Goal: Task Accomplishment & Management: Manage account settings

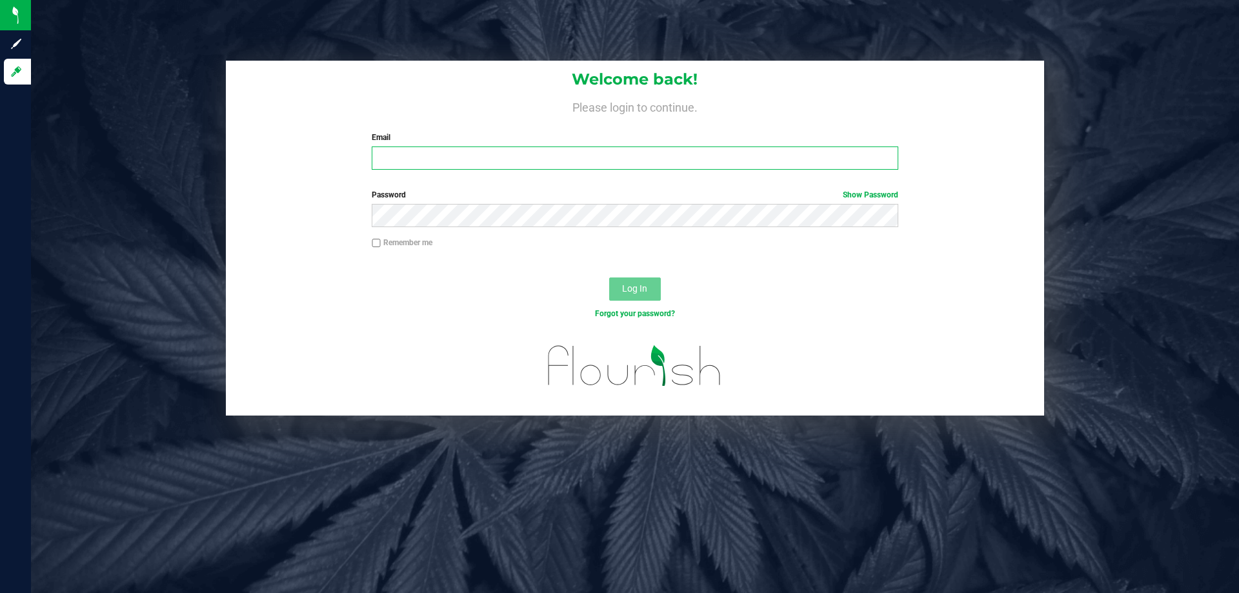
click at [615, 162] on input "Email" at bounding box center [635, 157] width 526 height 23
click at [617, 158] on input "Email" at bounding box center [635, 157] width 526 height 23
click at [596, 151] on input "Email" at bounding box center [635, 157] width 526 height 23
type input "[EMAIL_ADDRESS][DOMAIN_NAME]"
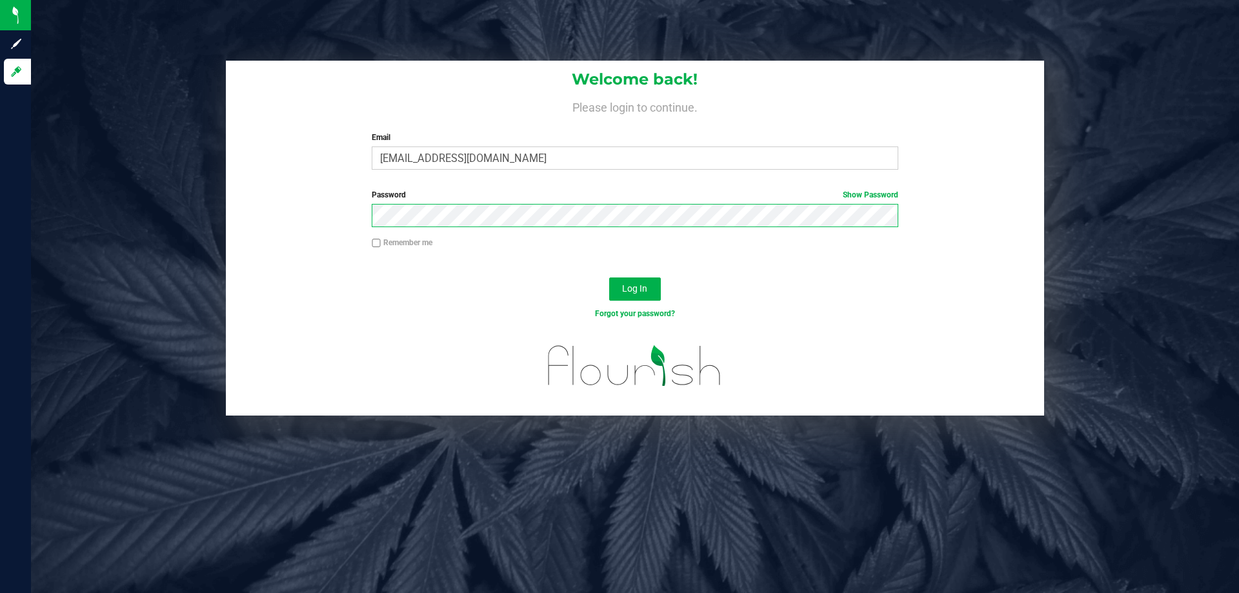
click at [609, 277] on button "Log In" at bounding box center [635, 288] width 52 height 23
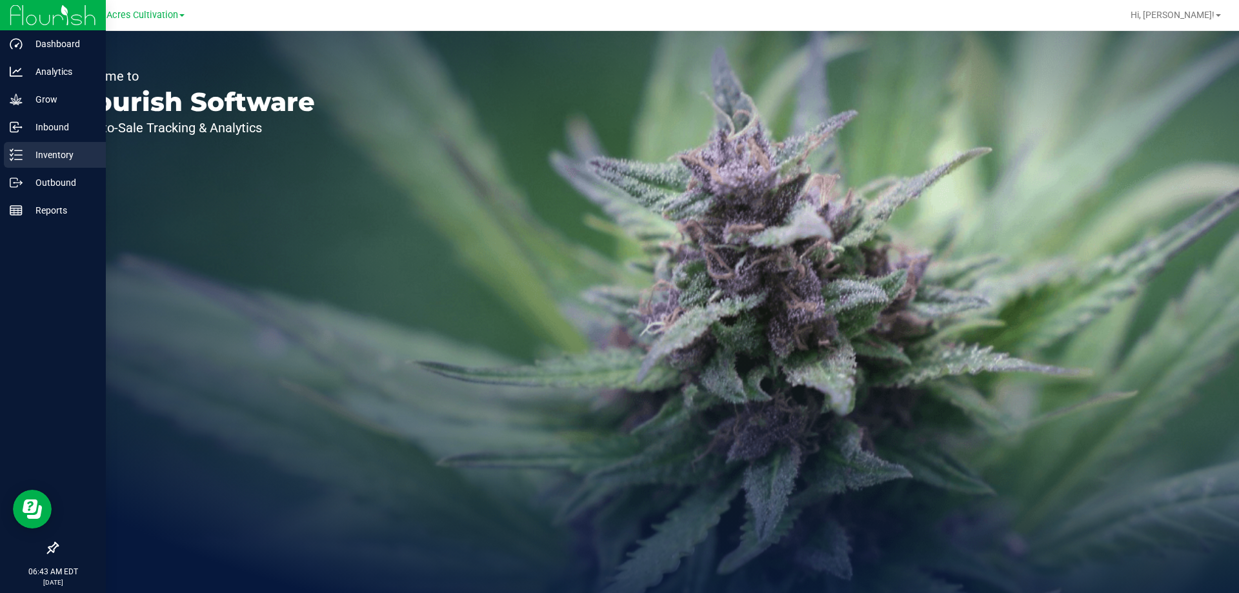
click at [46, 160] on p "Inventory" at bounding box center [61, 154] width 77 height 15
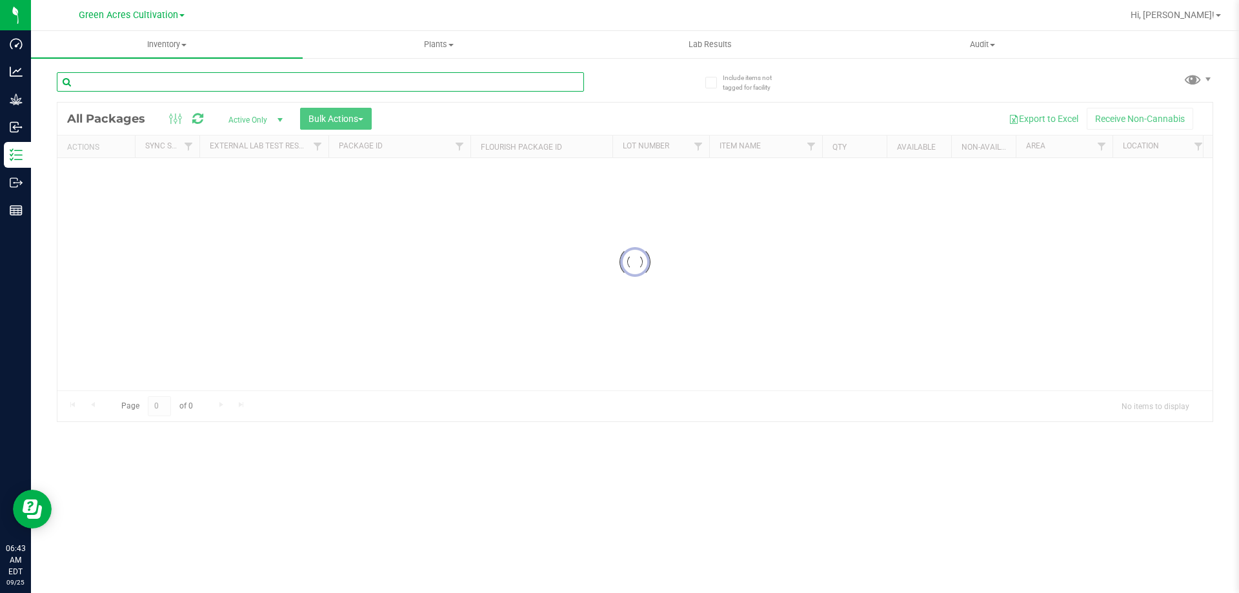
click at [245, 82] on input "text" at bounding box center [320, 81] width 527 height 19
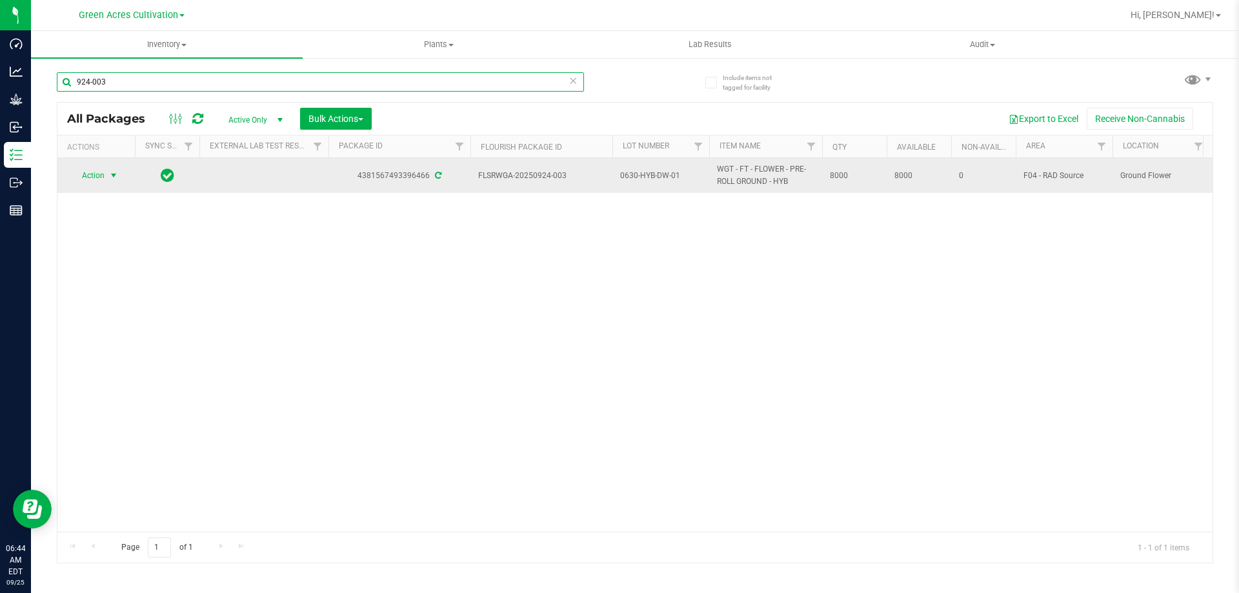
type input "924-003"
click at [96, 185] on span "Action" at bounding box center [87, 175] width 35 height 18
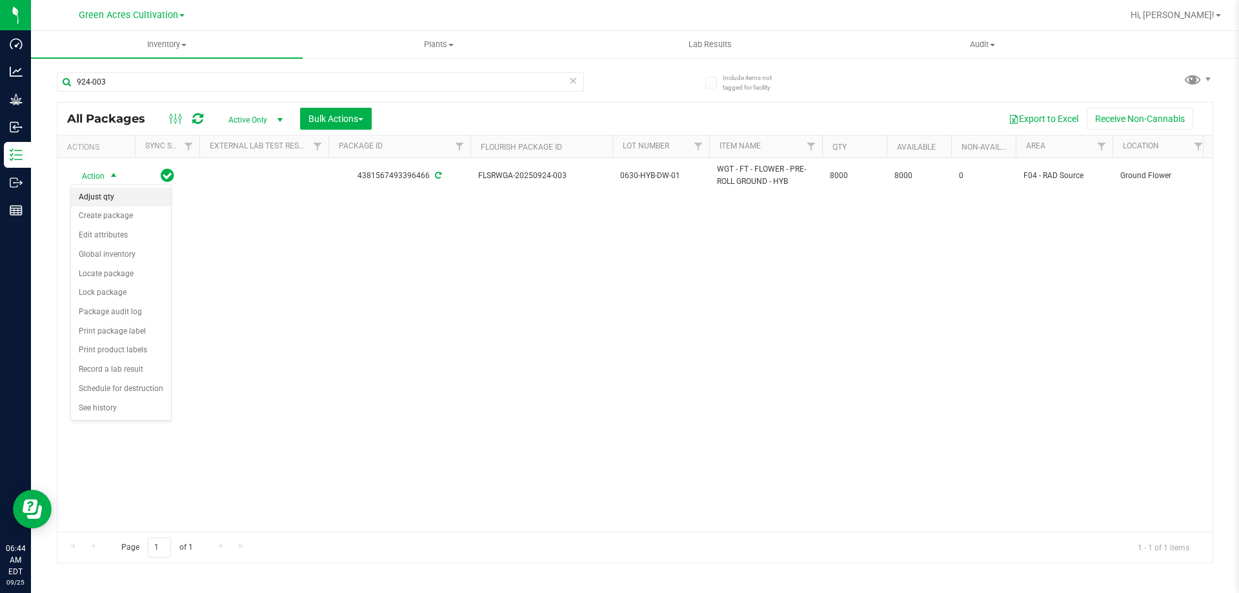
click at [106, 199] on li "Adjust qty" at bounding box center [121, 197] width 100 height 19
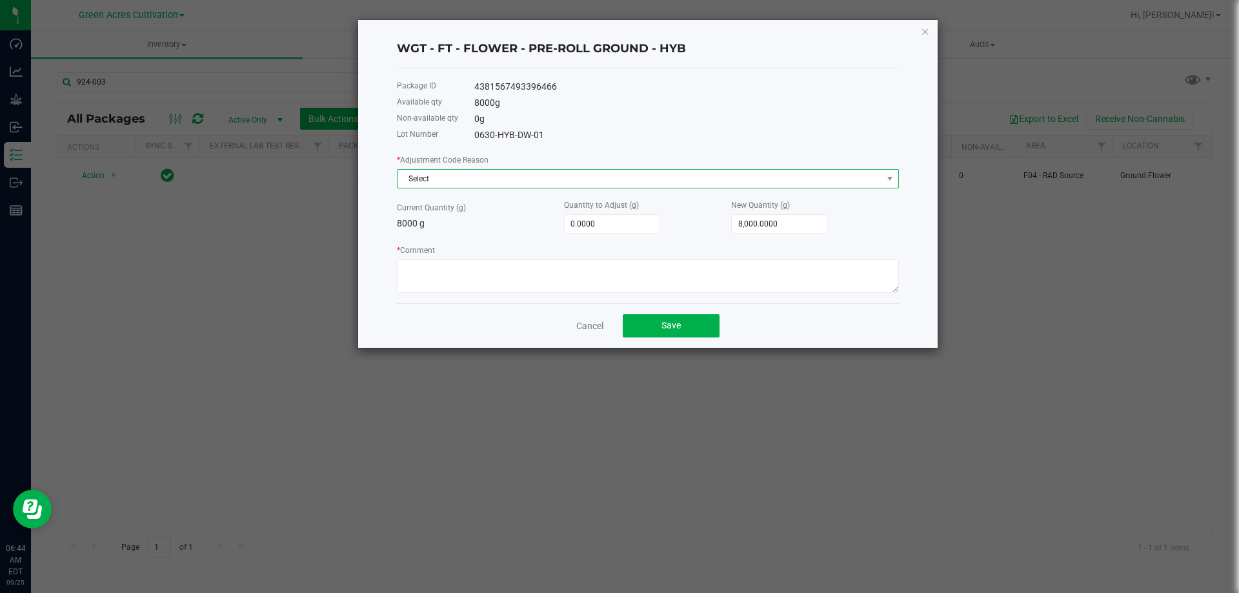
click at [427, 187] on span "Select" at bounding box center [640, 179] width 485 height 18
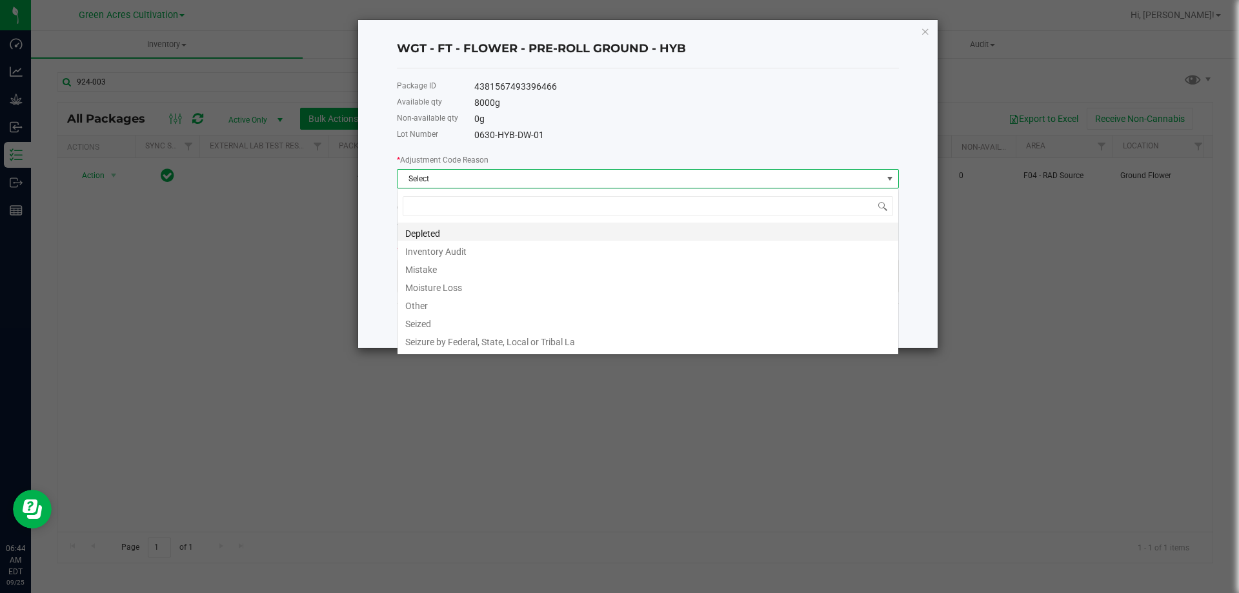
scroll to position [19, 502]
click at [423, 290] on li "Moisture Loss" at bounding box center [648, 286] width 501 height 18
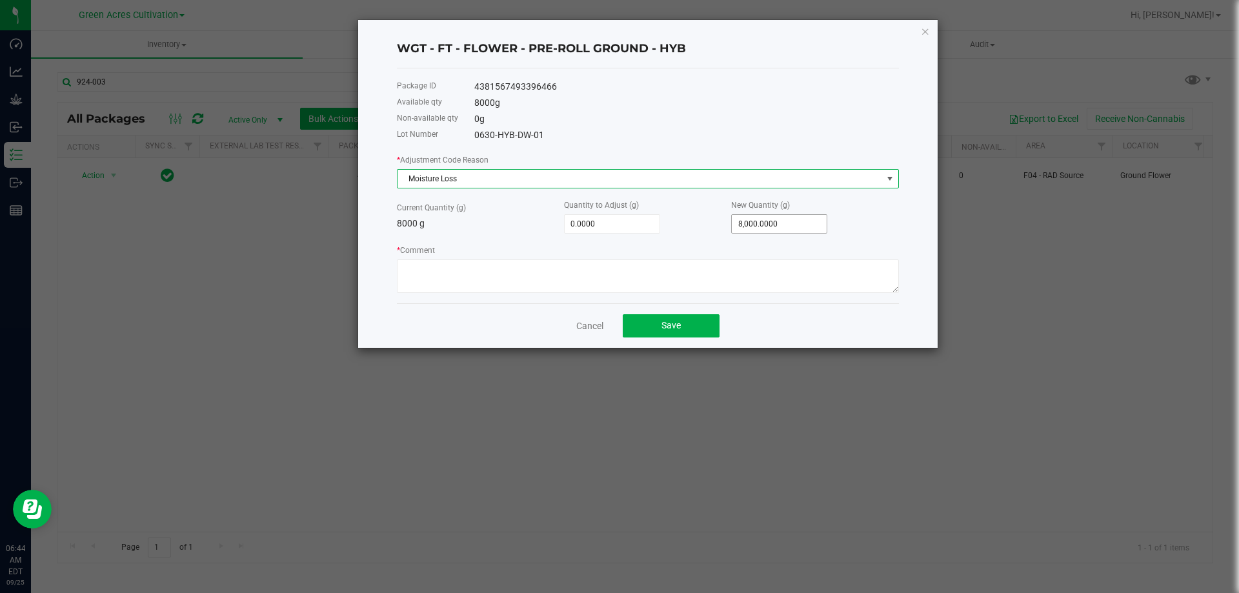
type input "8000"
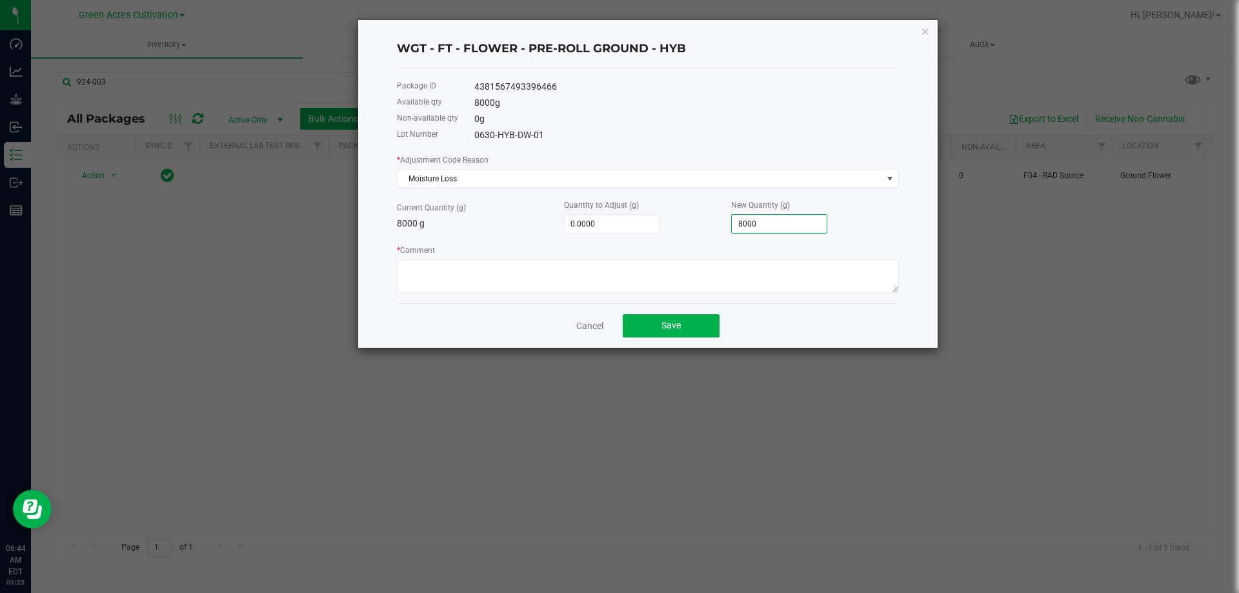
click at [765, 222] on input "8000" at bounding box center [779, 224] width 95 height 18
type input "-7,993.0000"
type input "7"
type input "-7,923.0000"
type input "77"
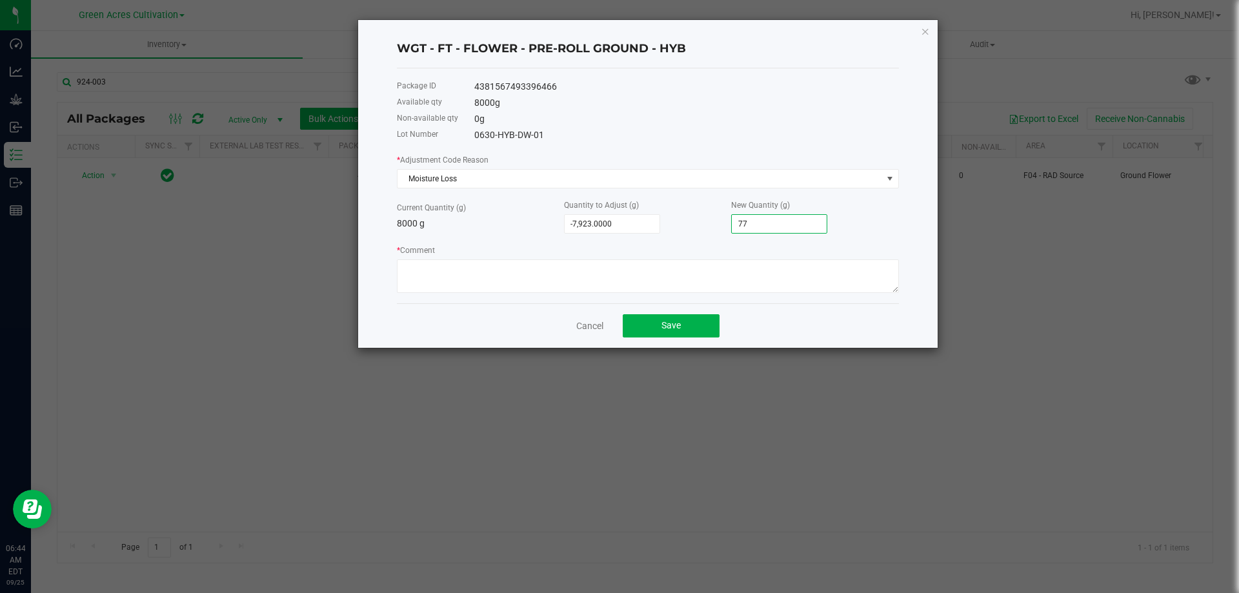
type input "-7,226.0000"
type input "774"
type input "-260.0000"
type input "7,740.0000"
click at [695, 264] on textarea "* Comment" at bounding box center [648, 276] width 502 height 34
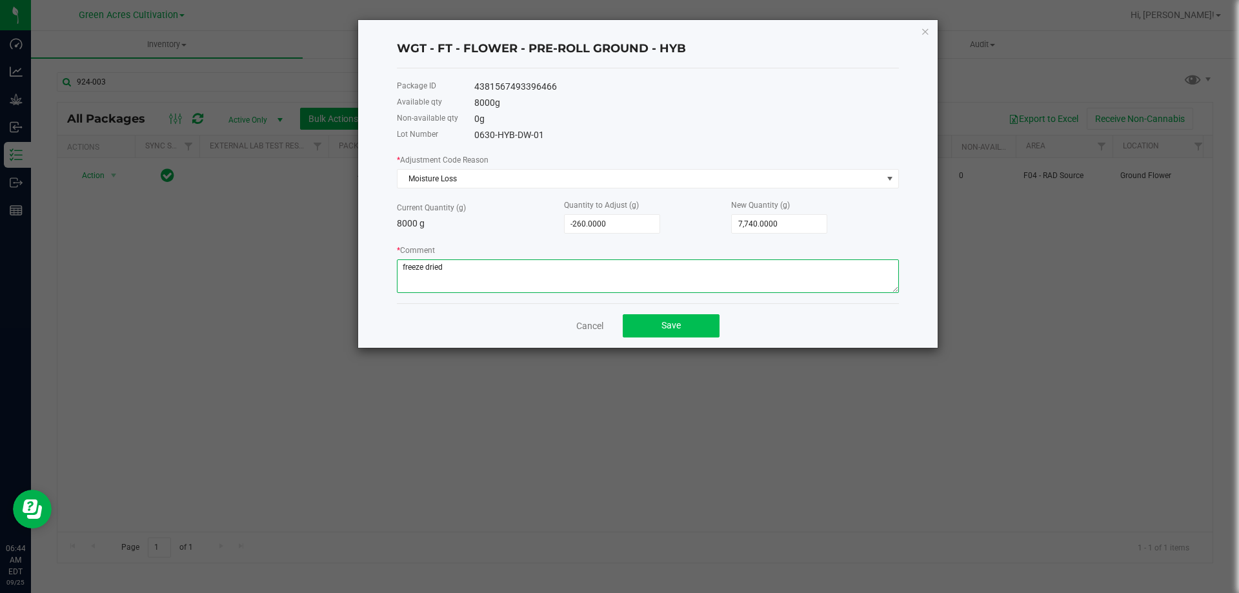
type textarea "freeze dried"
click at [655, 330] on button "Save" at bounding box center [671, 325] width 97 height 23
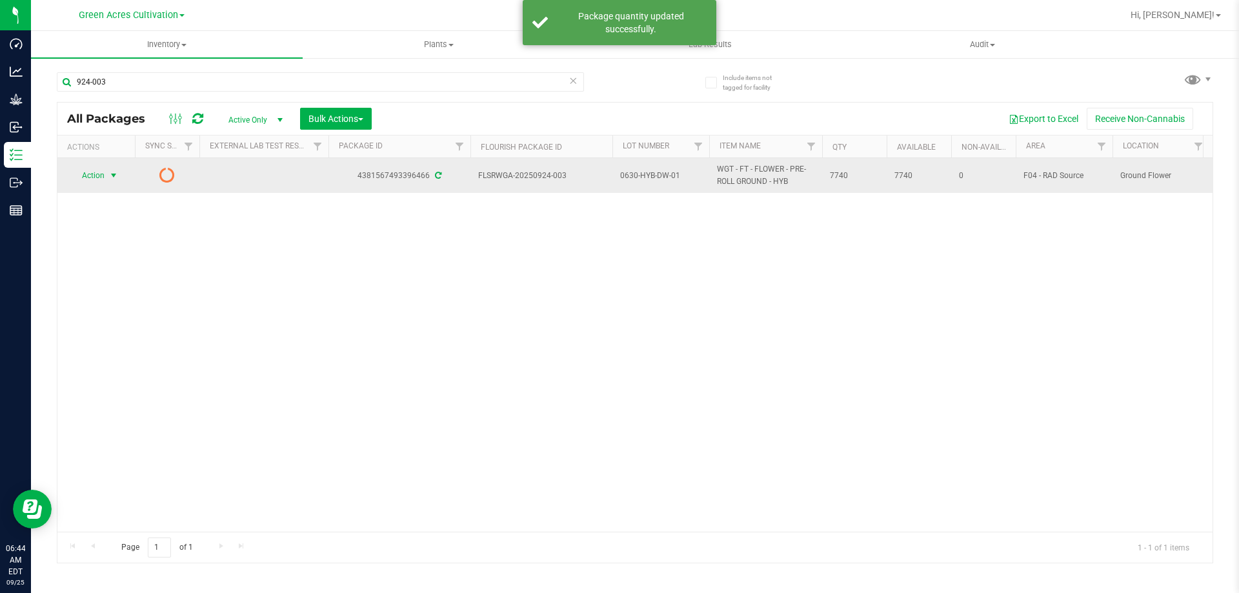
click at [114, 178] on span "select" at bounding box center [113, 175] width 10 height 10
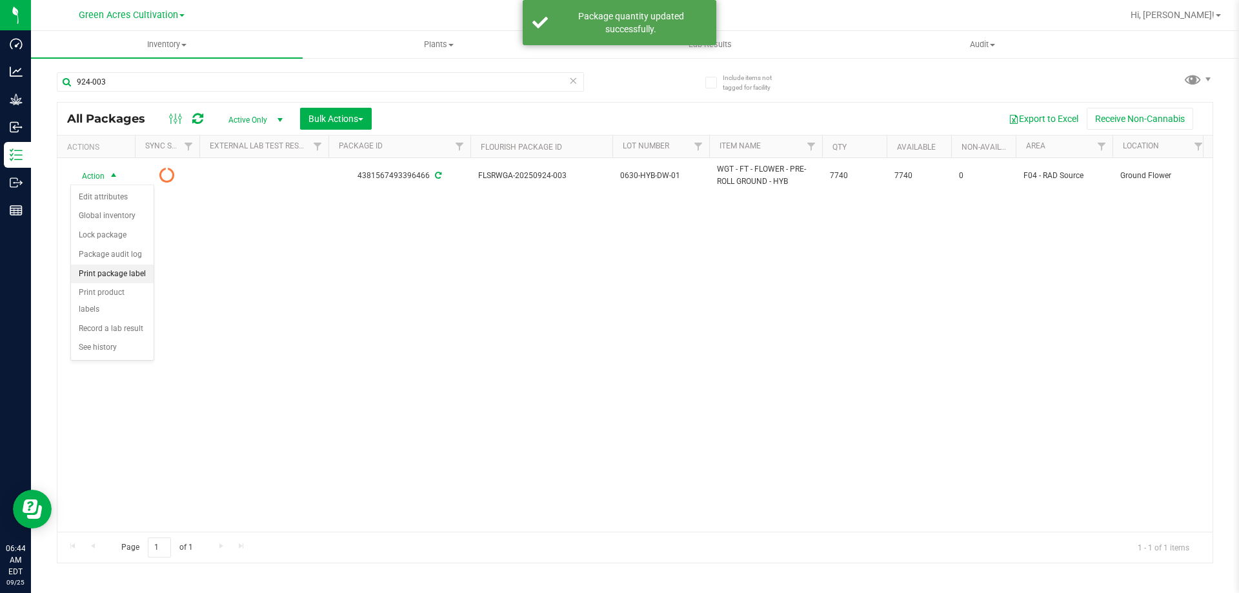
click at [118, 279] on li "Print package label" at bounding box center [112, 274] width 83 height 19
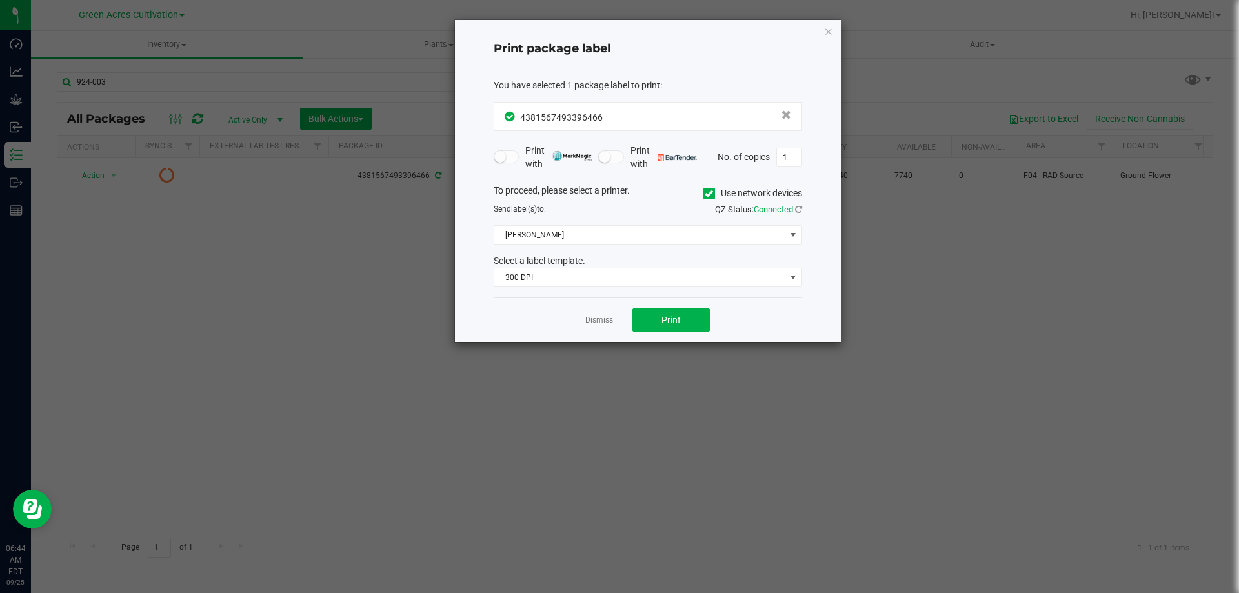
click at [714, 192] on label "Use network devices" at bounding box center [752, 194] width 99 height 14
click at [0, 0] on input "Use network devices" at bounding box center [0, 0] width 0 height 0
click at [659, 235] on span at bounding box center [639, 235] width 291 height 18
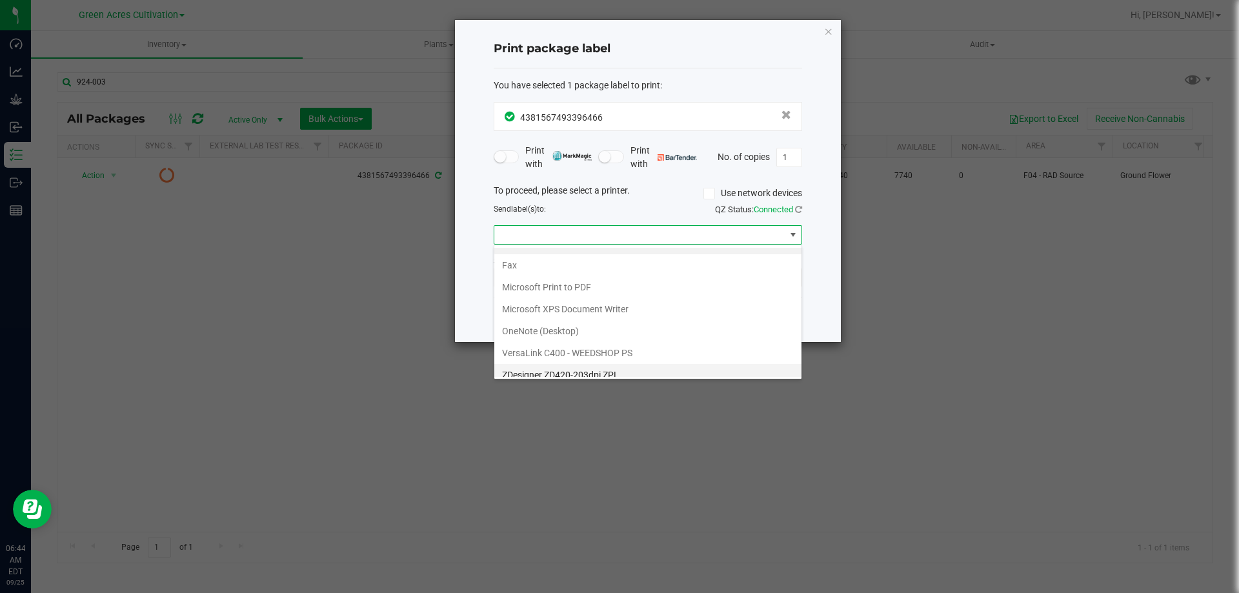
scroll to position [25, 0]
click at [598, 363] on ZPL "ZDesigner ZD420-203dpi ZPL" at bounding box center [647, 366] width 307 height 22
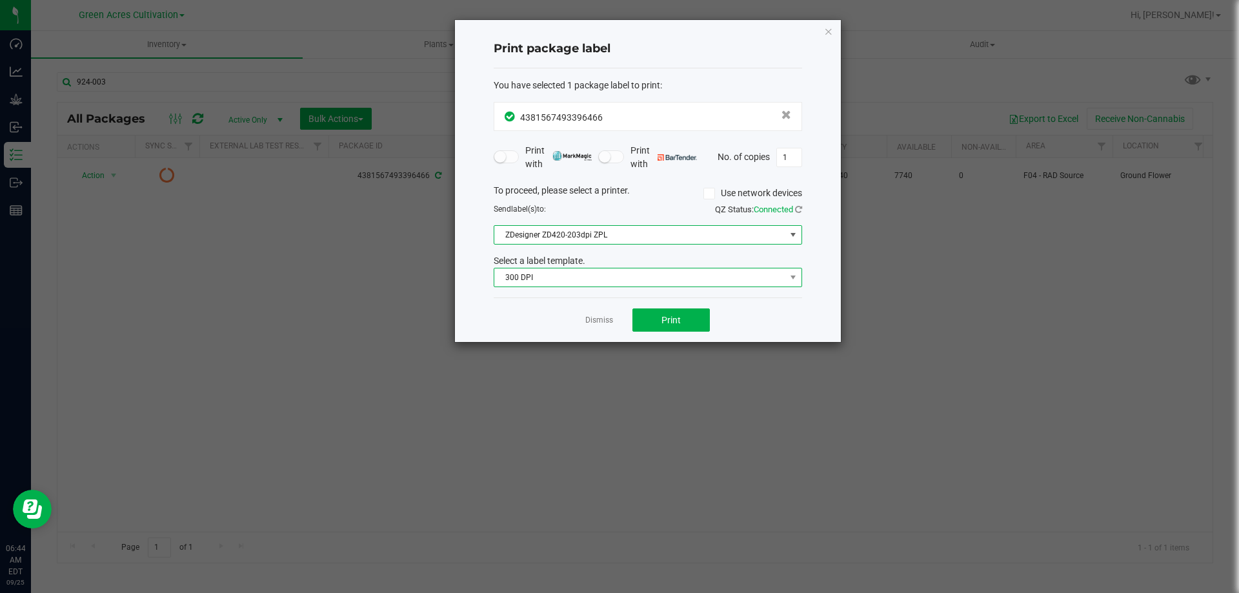
click at [598, 272] on span "300 DPI" at bounding box center [639, 277] width 291 height 18
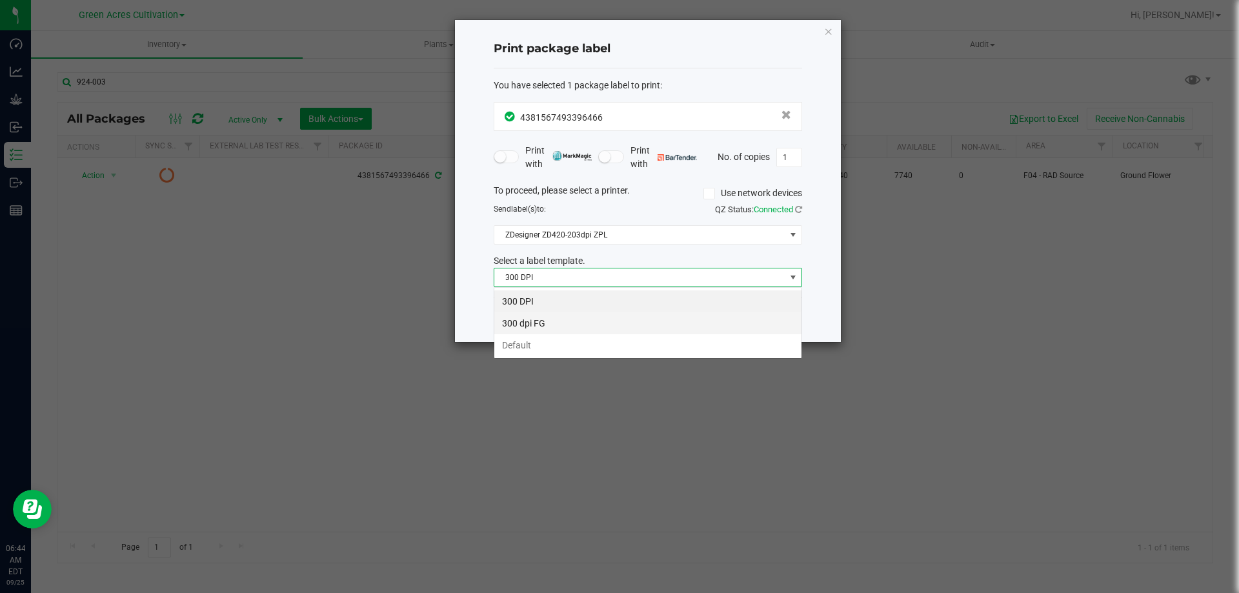
scroll to position [19, 308]
click at [561, 339] on li "Default" at bounding box center [647, 345] width 307 height 22
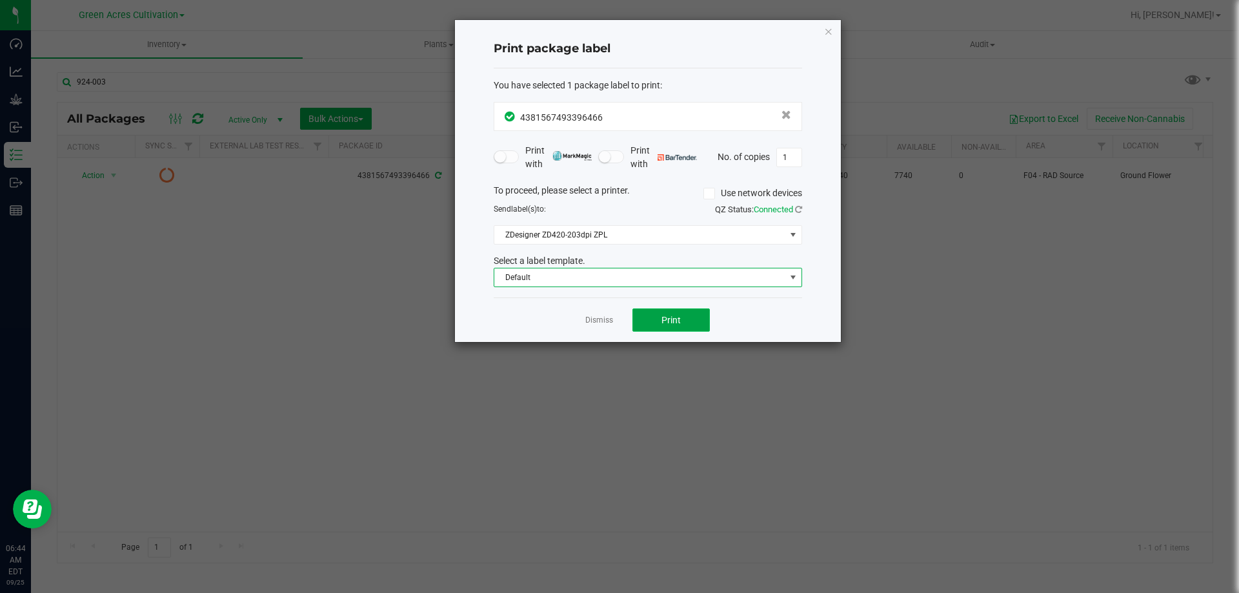
click at [696, 314] on button "Print" at bounding box center [670, 319] width 77 height 23
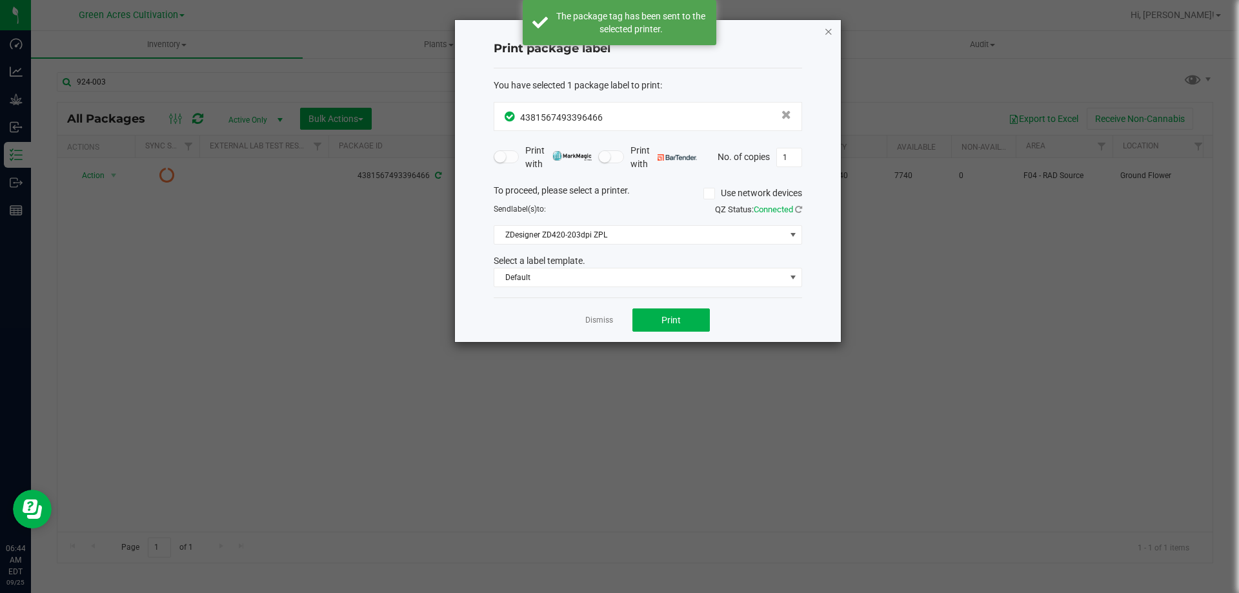
click at [827, 30] on icon "button" at bounding box center [828, 30] width 9 height 15
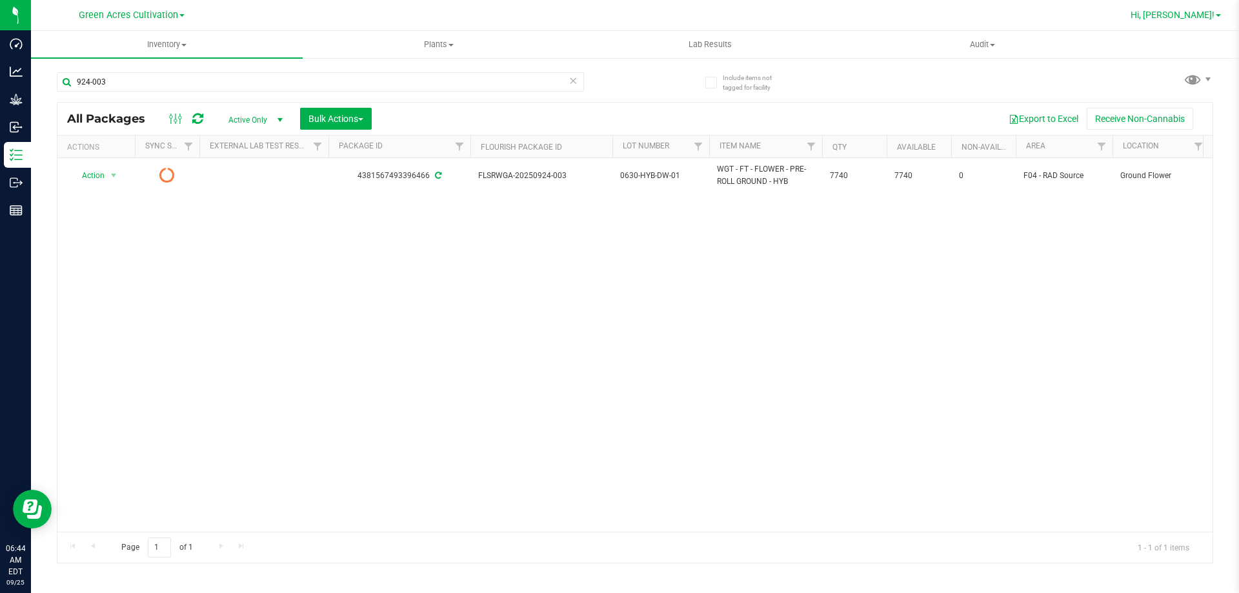
click at [1193, 15] on span "Hi, [PERSON_NAME]!" at bounding box center [1173, 15] width 84 height 10
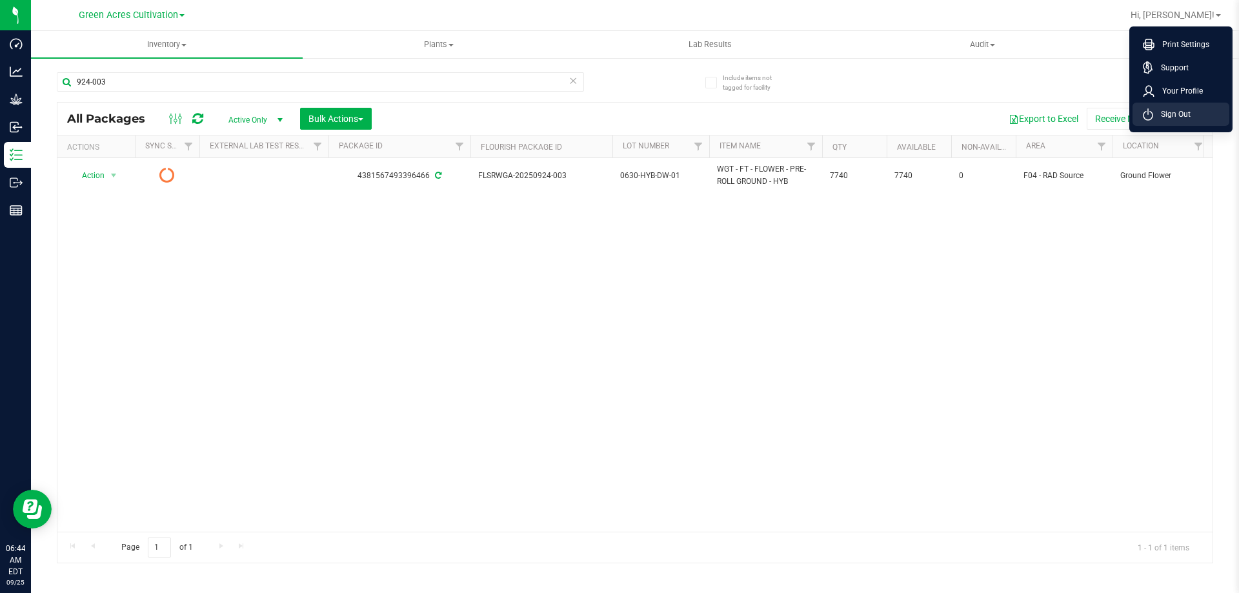
click at [1183, 106] on li "Sign Out" at bounding box center [1181, 114] width 97 height 23
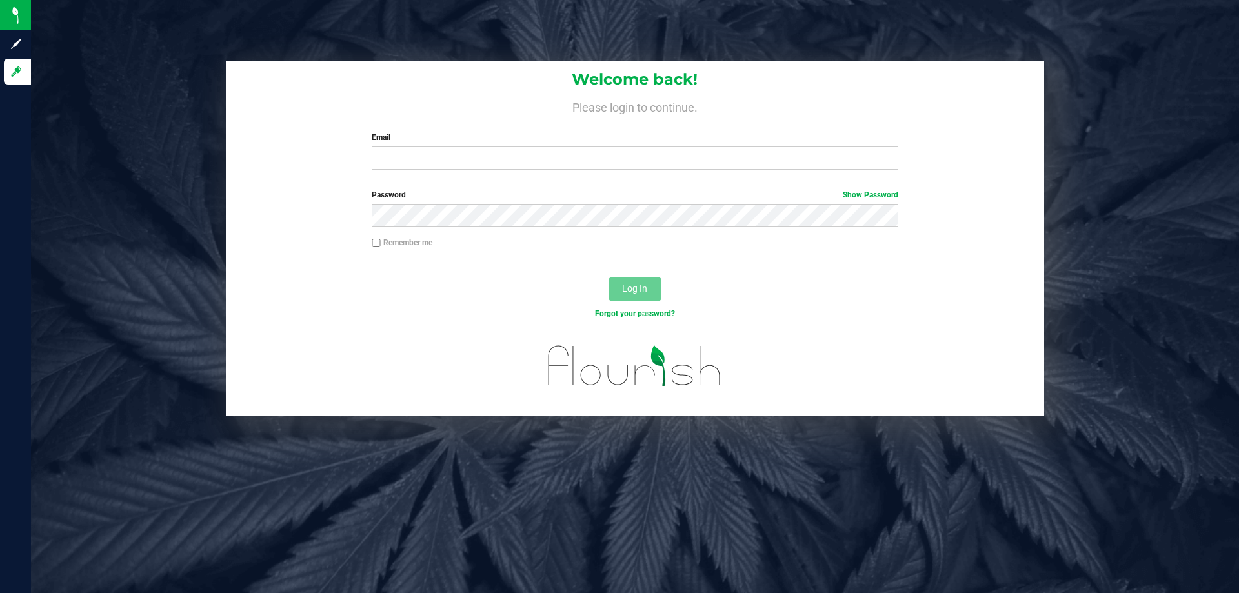
click at [885, 383] on div at bounding box center [635, 374] width 818 height 82
